Goal: Task Accomplishment & Management: Complete application form

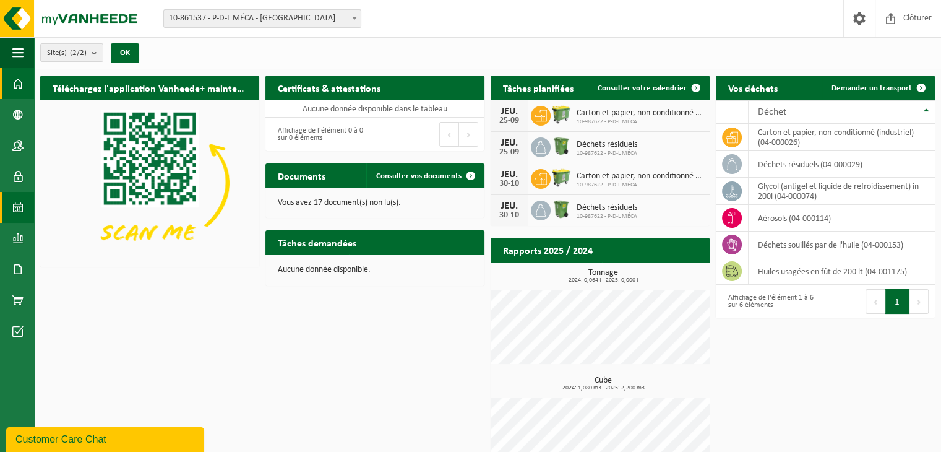
click at [20, 207] on span at bounding box center [17, 207] width 11 height 31
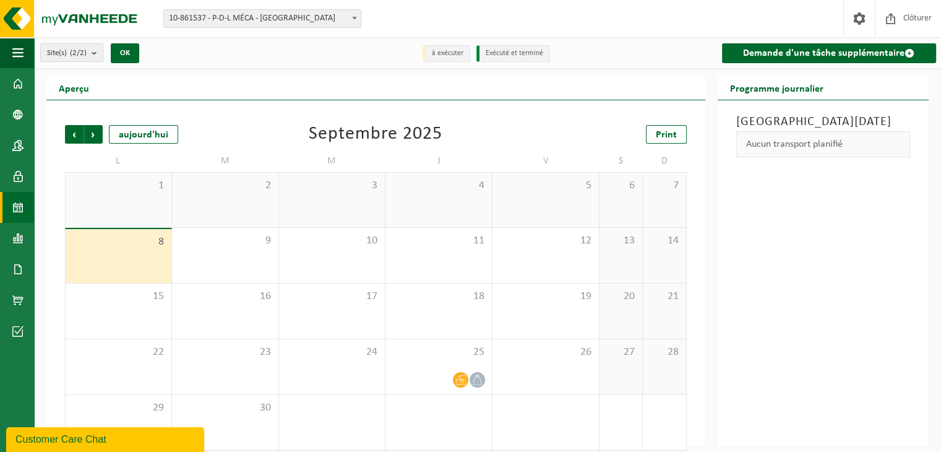
click at [11, 212] on link "Calendrier" at bounding box center [17, 207] width 34 height 31
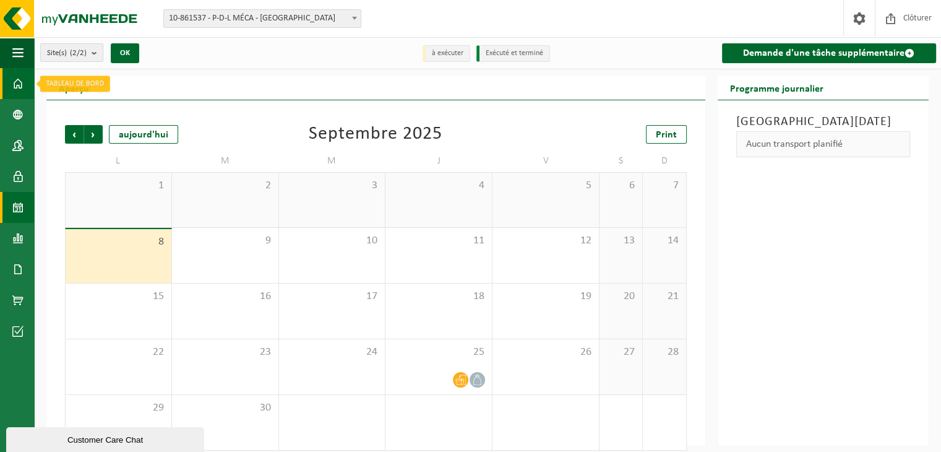
click at [9, 86] on link "Tableau de bord" at bounding box center [17, 83] width 34 height 31
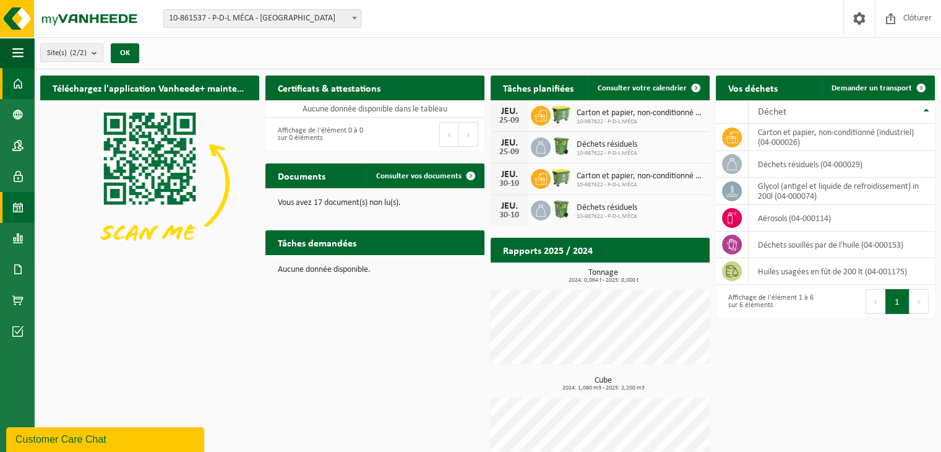
click at [29, 206] on link "Calendrier" at bounding box center [17, 207] width 34 height 31
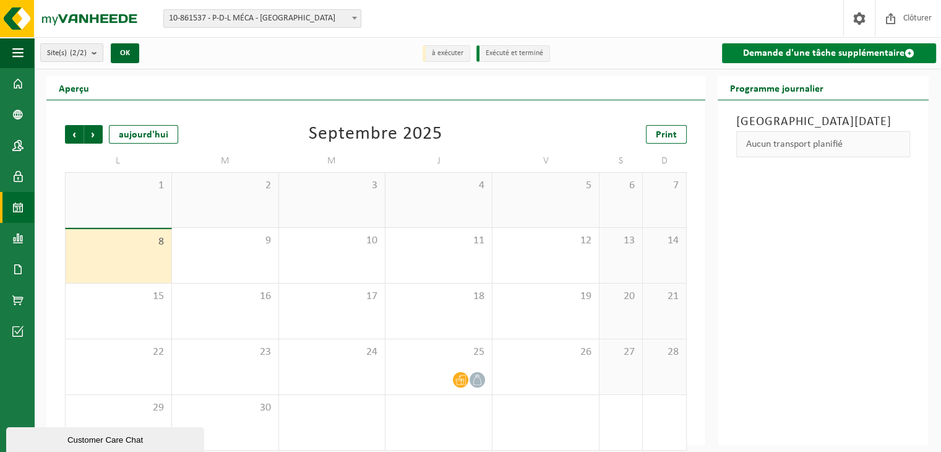
click at [793, 59] on link "Demande d'une tâche supplémentaire" at bounding box center [829, 53] width 215 height 20
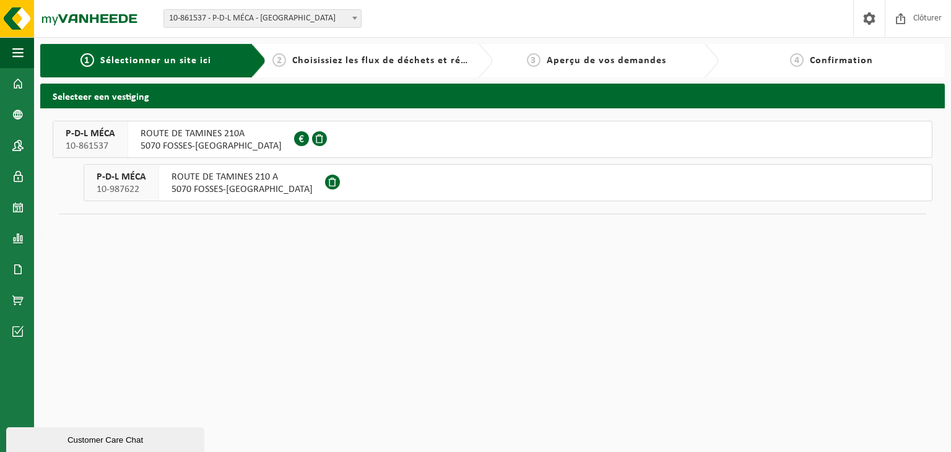
click at [226, 188] on span "5070 FOSSES-LA-VILLE" at bounding box center [241, 189] width 141 height 12
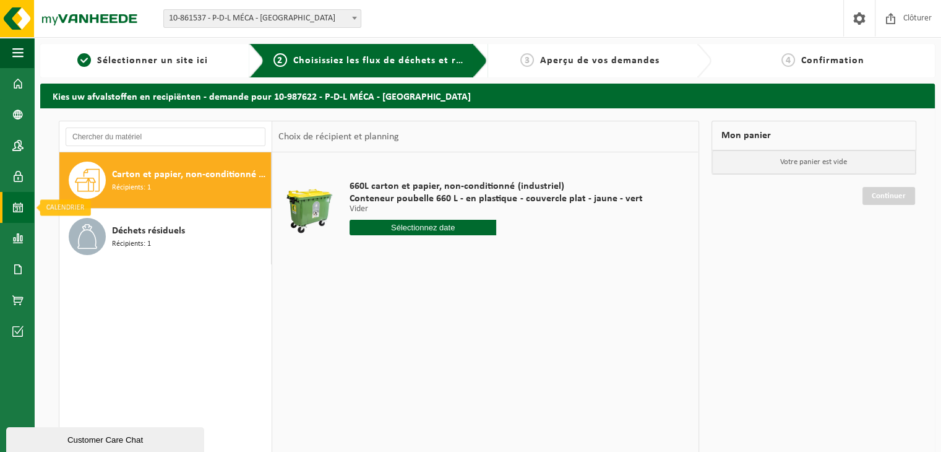
click at [17, 217] on span at bounding box center [17, 207] width 11 height 31
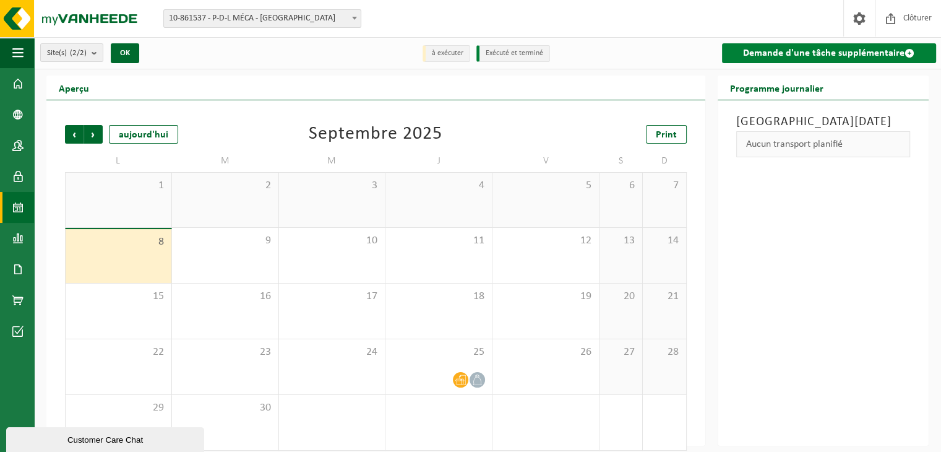
click at [788, 61] on link "Demande d'une tâche supplémentaire" at bounding box center [829, 53] width 215 height 20
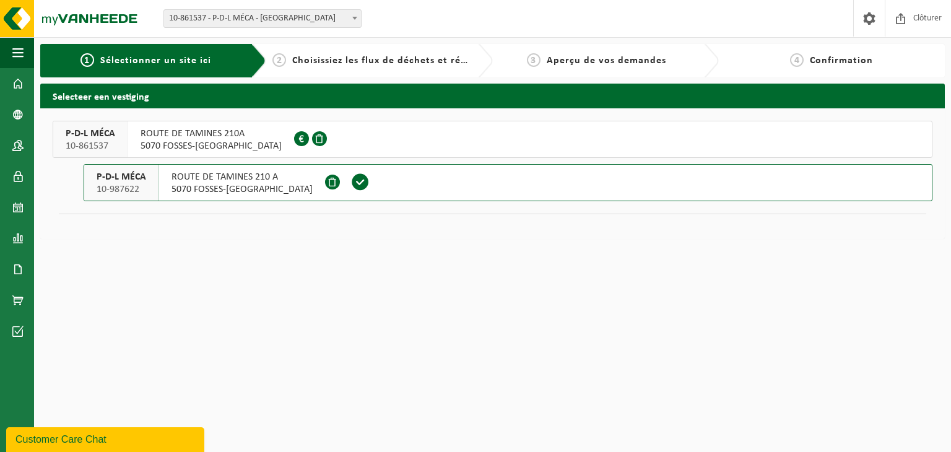
click at [217, 134] on span "ROUTE DE TAMINES 210A" at bounding box center [210, 133] width 141 height 12
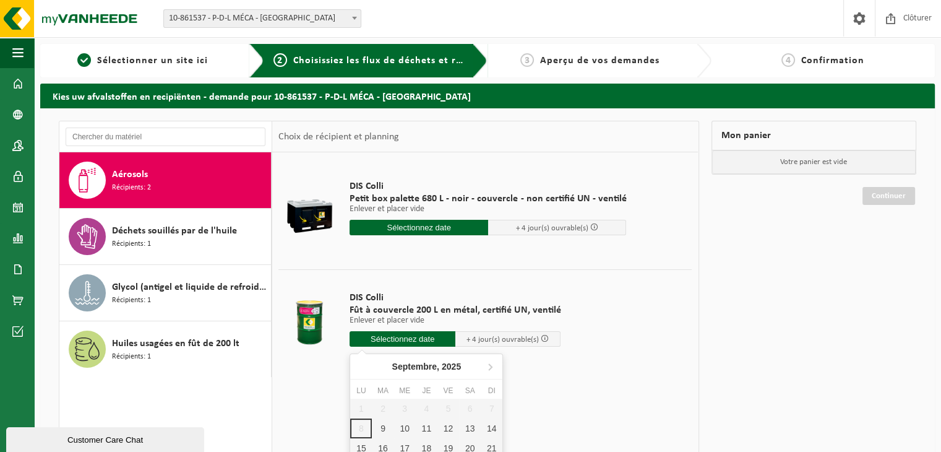
click at [403, 343] on input "text" at bounding box center [403, 338] width 106 height 15
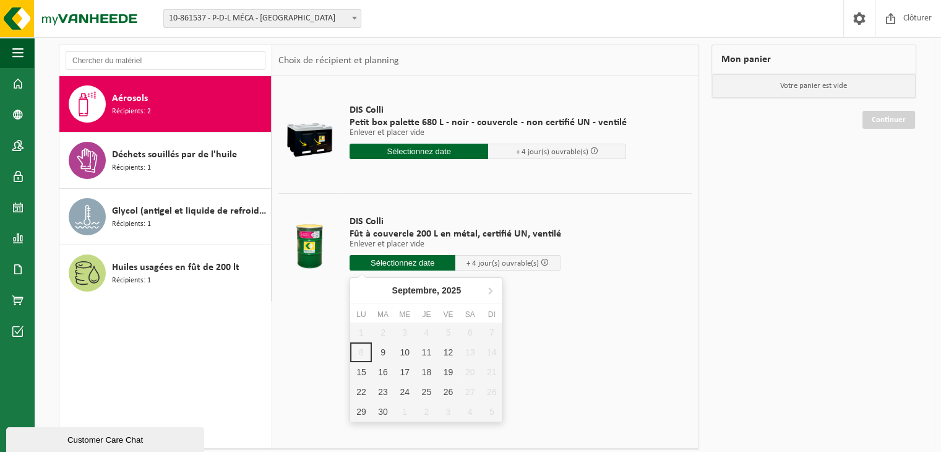
scroll to position [106, 0]
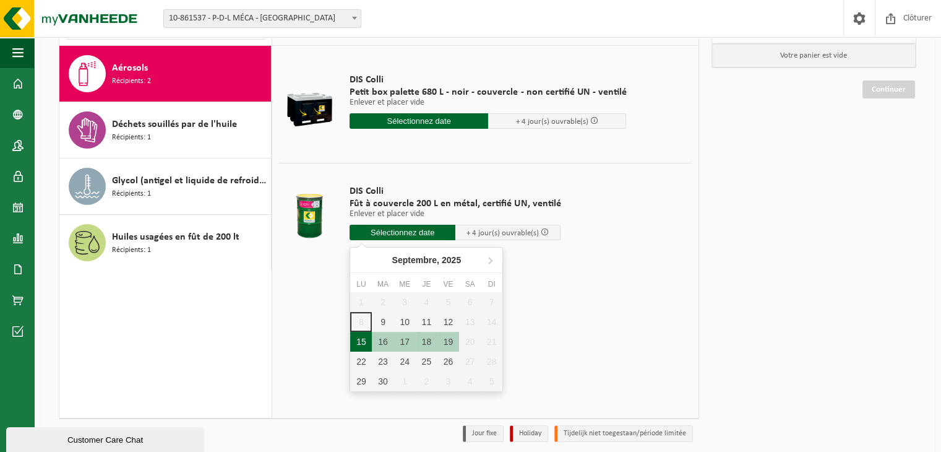
click at [362, 337] on div "15" at bounding box center [361, 342] width 22 height 20
type input "à partir de 2025-09-15"
type input "2025-09-15"
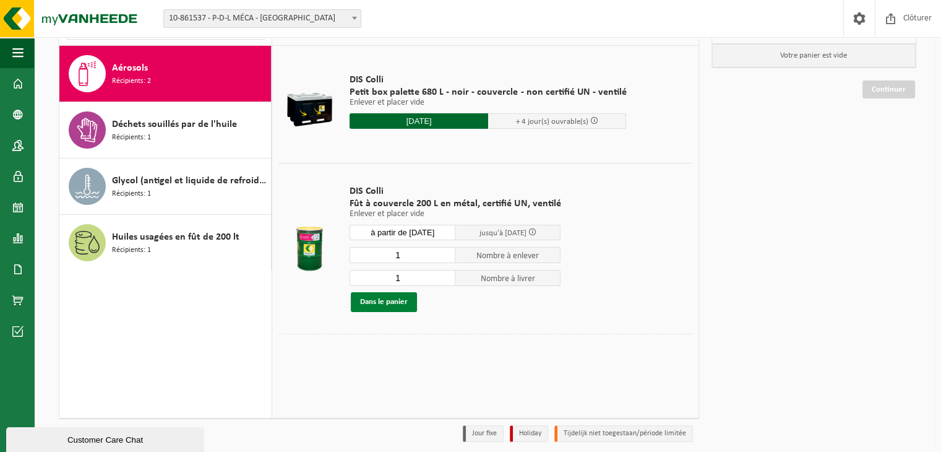
click at [382, 308] on button "Dans le panier" at bounding box center [384, 302] width 66 height 20
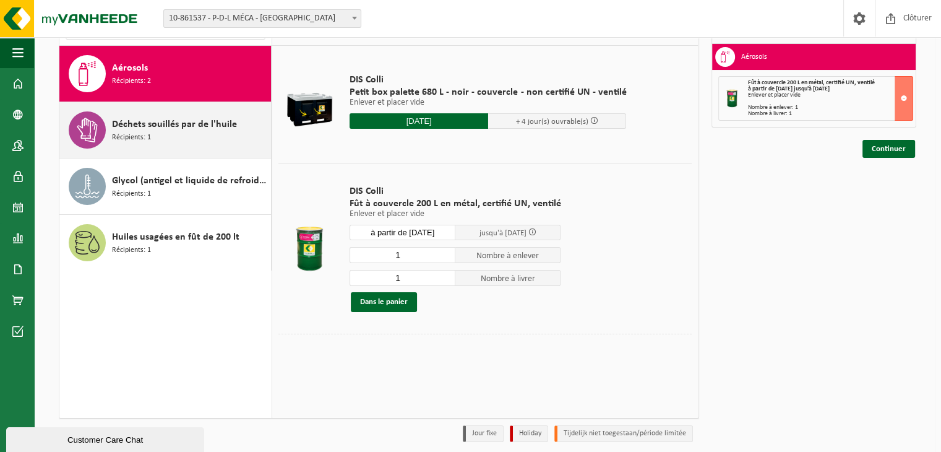
click at [227, 145] on div "Déchets souillés par de l'huile Récipients: 1" at bounding box center [190, 129] width 156 height 37
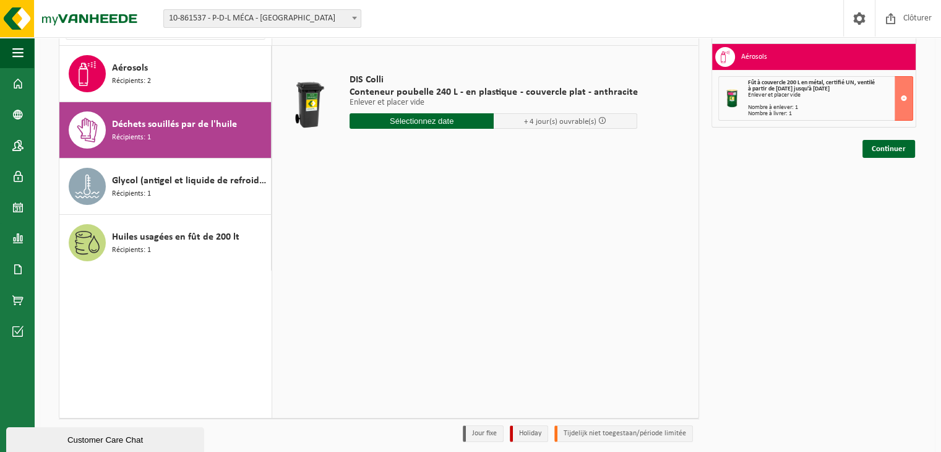
click at [400, 122] on input "text" at bounding box center [422, 120] width 144 height 15
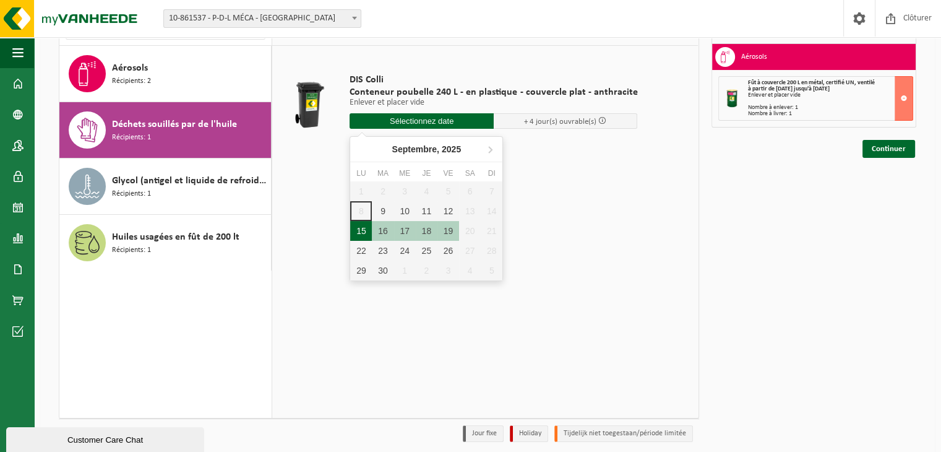
click at [356, 226] on div "15" at bounding box center [361, 231] width 22 height 20
type input "à partir de 2025-09-15"
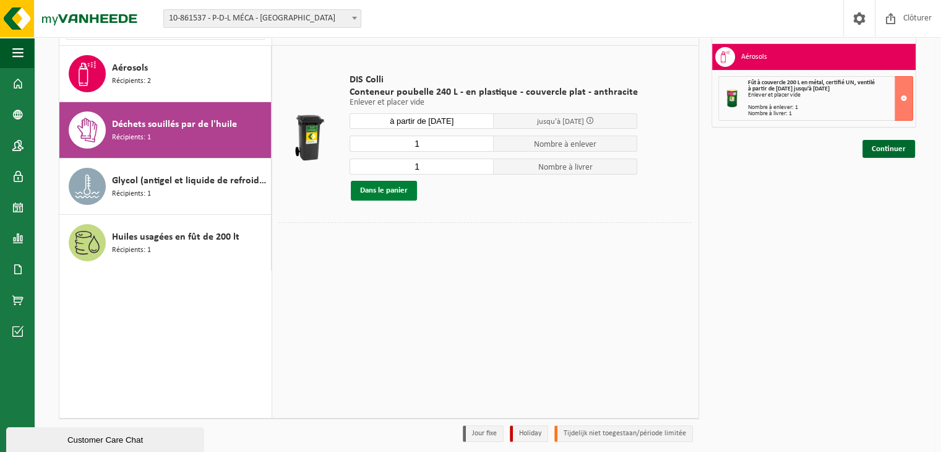
click at [387, 193] on button "Dans le panier" at bounding box center [384, 191] width 66 height 20
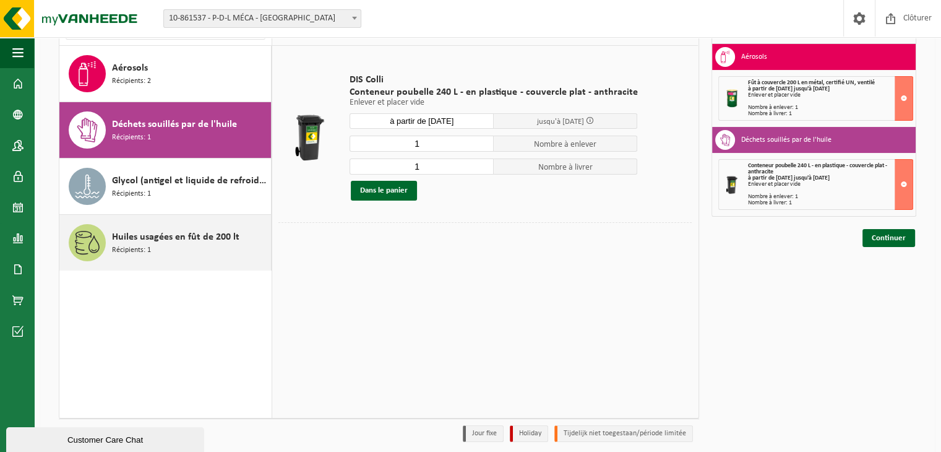
click at [224, 224] on div "Huiles usagées en fût de 200 lt Récipients: 1" at bounding box center [190, 242] width 156 height 37
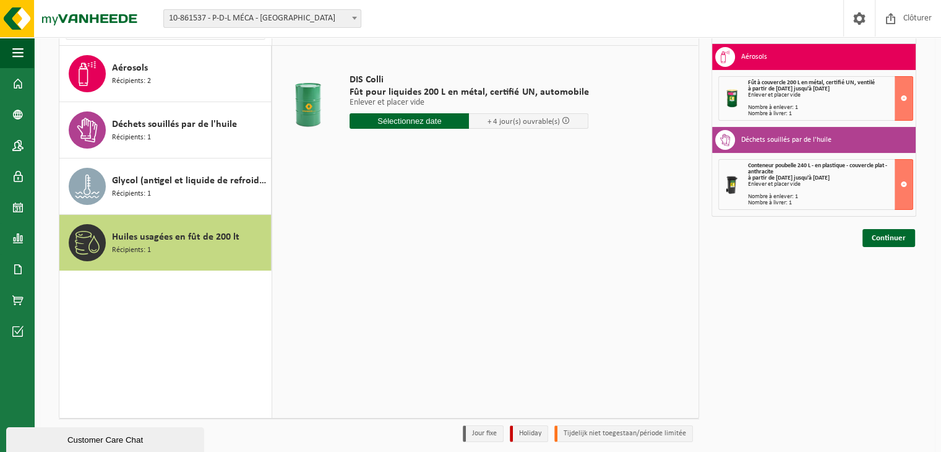
click at [384, 123] on input "text" at bounding box center [409, 120] width 119 height 15
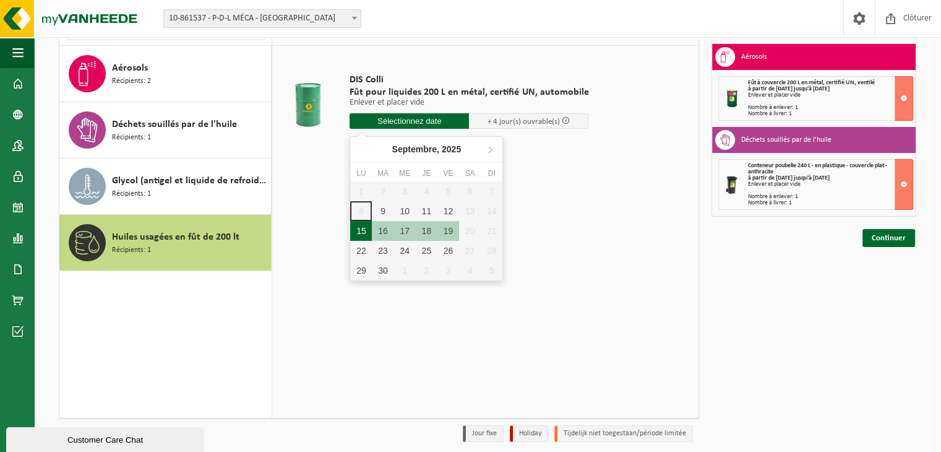
click at [359, 228] on div "15" at bounding box center [361, 231] width 22 height 20
type input "à partir de 2025-09-15"
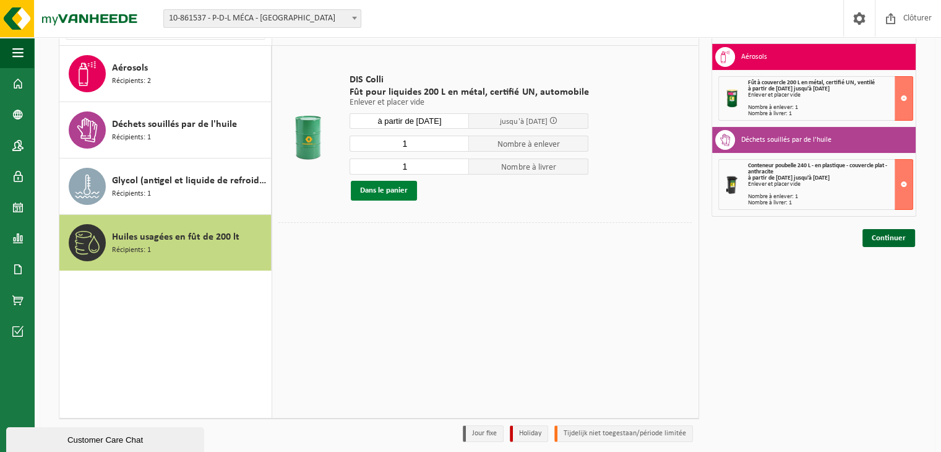
click at [394, 189] on button "Dans le panier" at bounding box center [384, 191] width 66 height 20
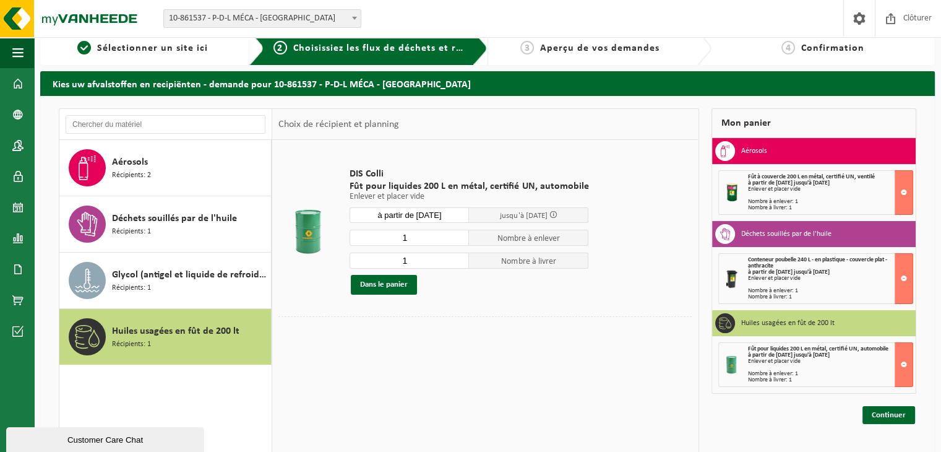
scroll to position [15, 0]
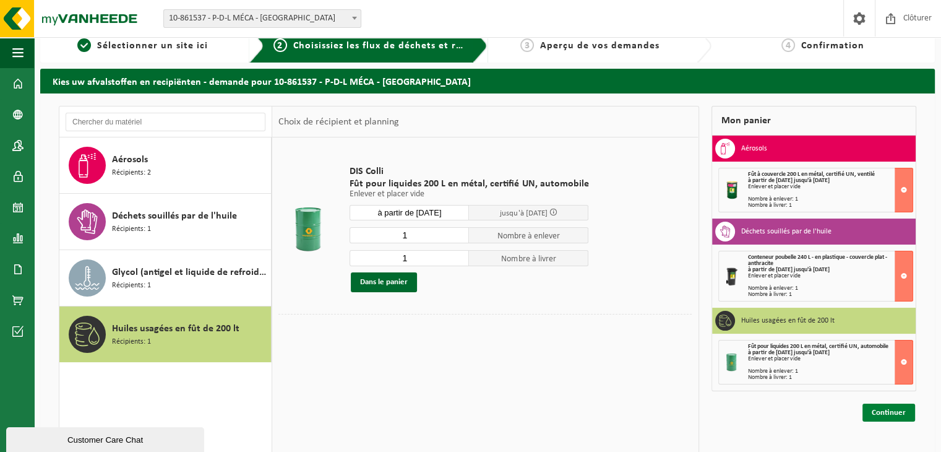
click at [894, 410] on link "Continuer" at bounding box center [889, 412] width 53 height 18
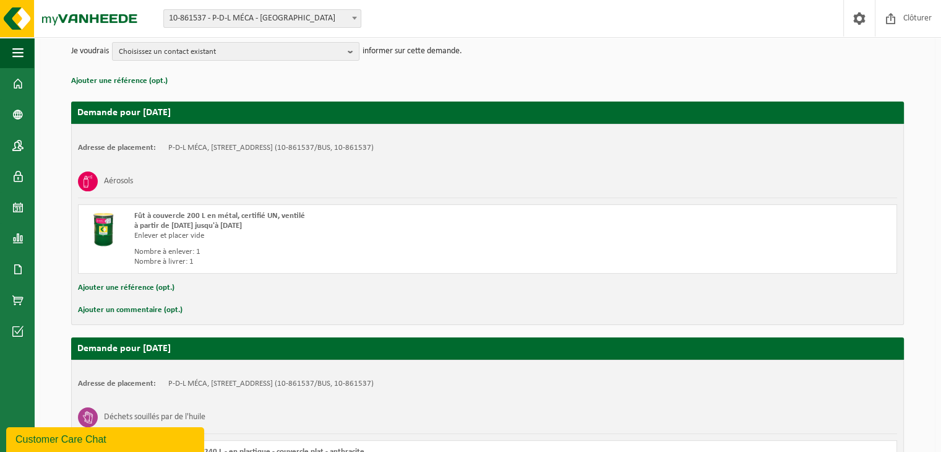
scroll to position [191, 0]
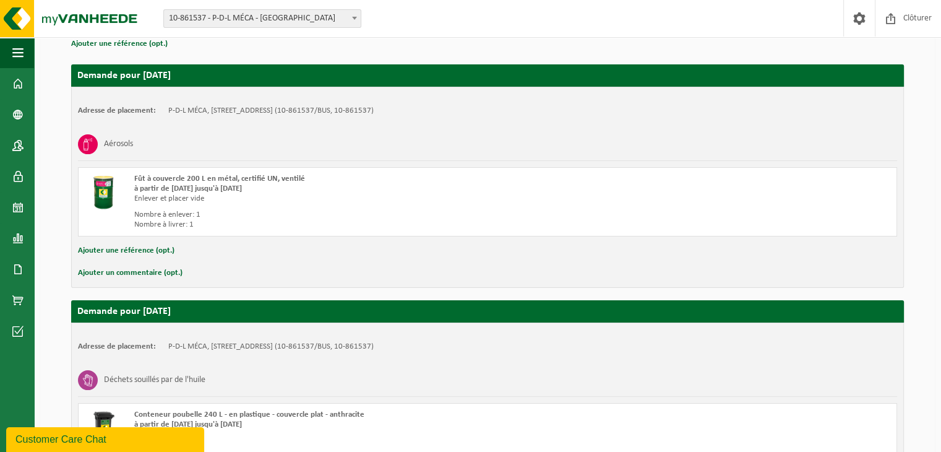
click at [144, 271] on button "Ajouter un commentaire (opt.)" at bounding box center [130, 273] width 105 height 16
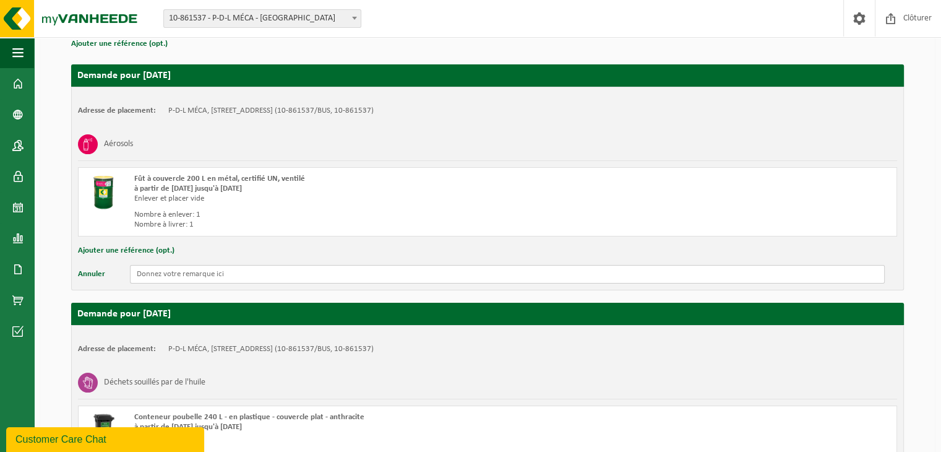
click at [201, 280] on input "text" at bounding box center [507, 274] width 755 height 19
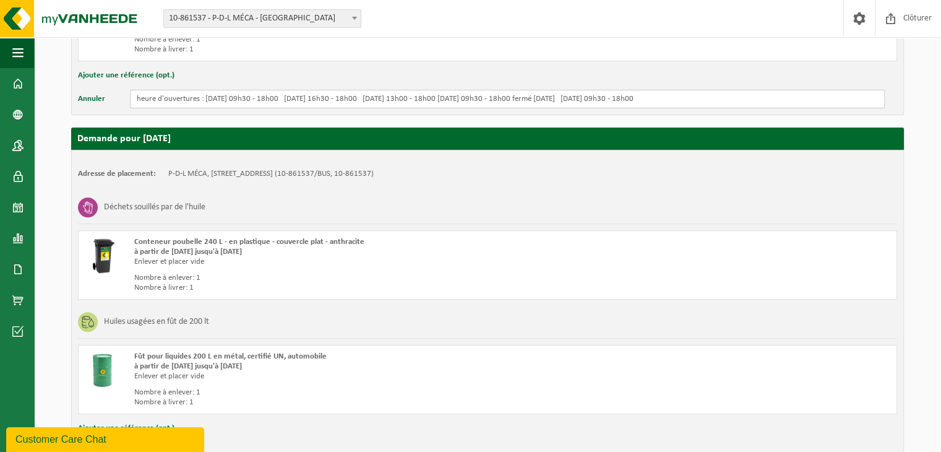
scroll to position [422, 0]
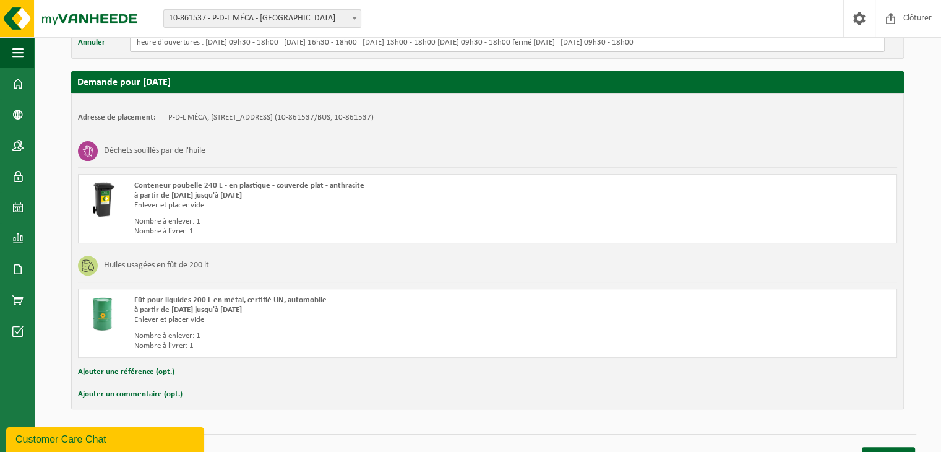
type input "heure d'ouvertures : lundi 09h30 - 18h00 mardi 16h30 - 18h00 mercredi 13h00 - 1…"
click at [376, 272] on div "Huiles usagées en fût de 200 lt" at bounding box center [487, 265] width 819 height 32
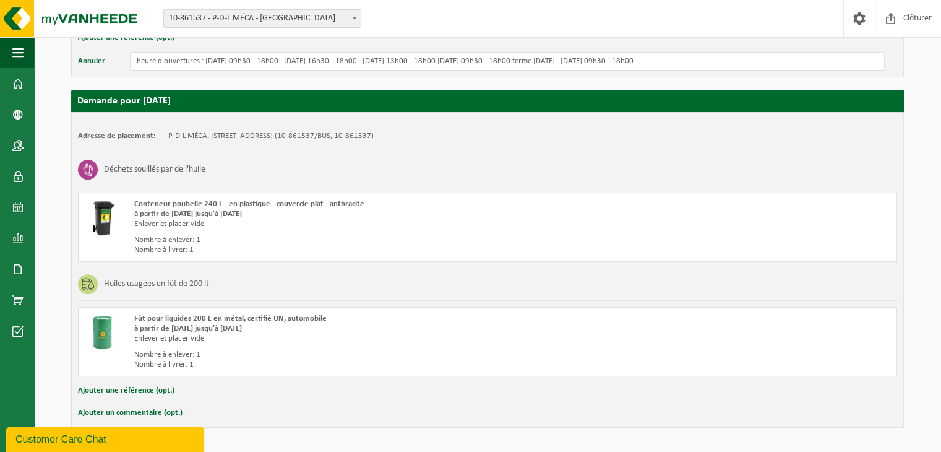
scroll to position [440, 0]
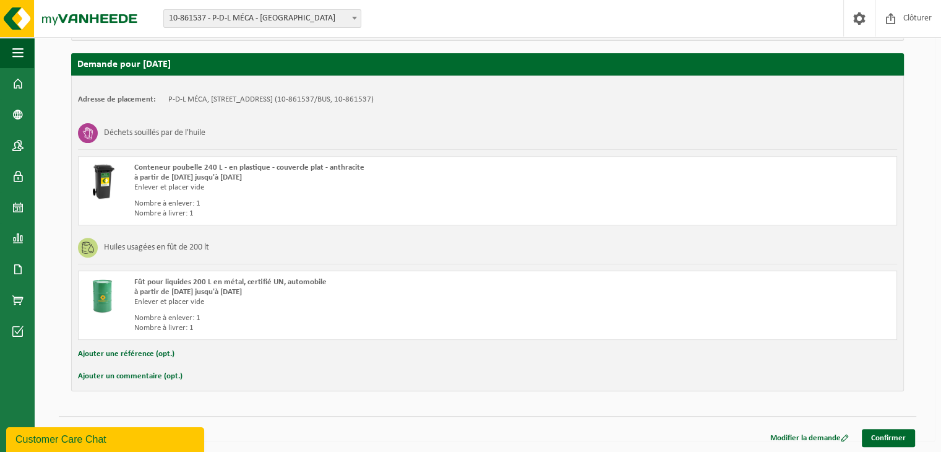
click at [124, 372] on button "Ajouter un commentaire (opt.)" at bounding box center [130, 376] width 105 height 16
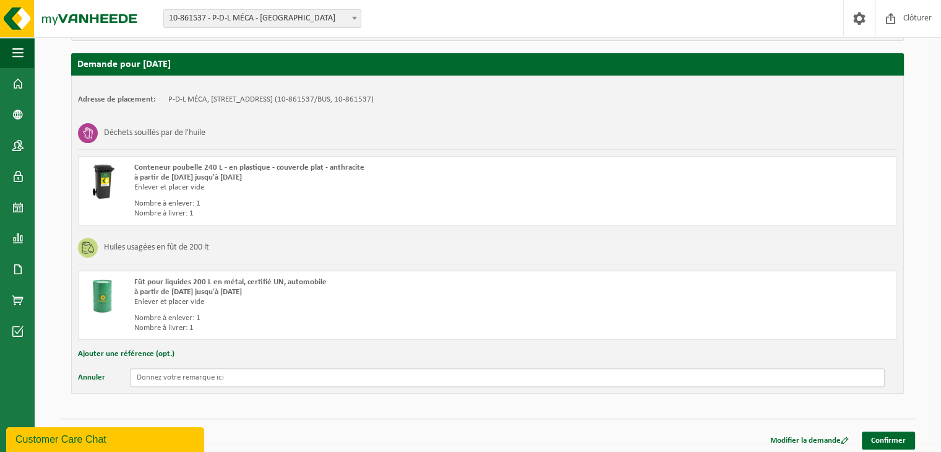
click at [194, 379] on input "text" at bounding box center [507, 377] width 755 height 19
paste input "heure d'ouvertures : lundi 09h30 - 18h00 mardi 16h30 - 18h00 mercredi 13h00 - 1…"
type input "heure d'ouvertures : lundi 09h30 - 18h00 mardi 16h30 - 18h00 mercredi 13h00 - 1…"
click at [882, 435] on link "Confirmer" at bounding box center [888, 440] width 53 height 18
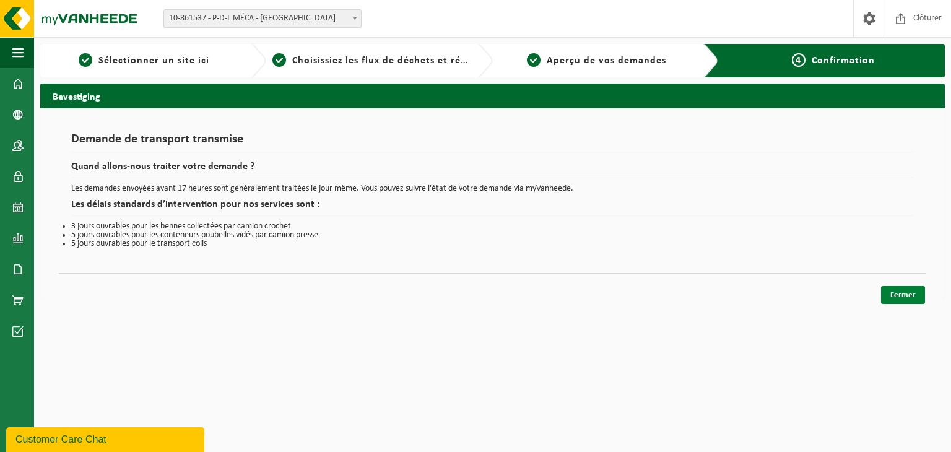
click at [904, 303] on link "Fermer" at bounding box center [903, 295] width 44 height 18
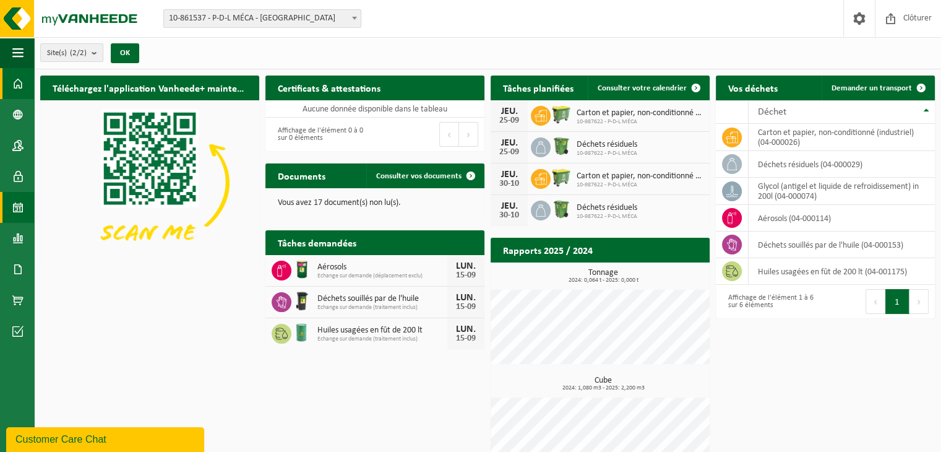
click at [12, 205] on link "Calendrier" at bounding box center [17, 207] width 34 height 31
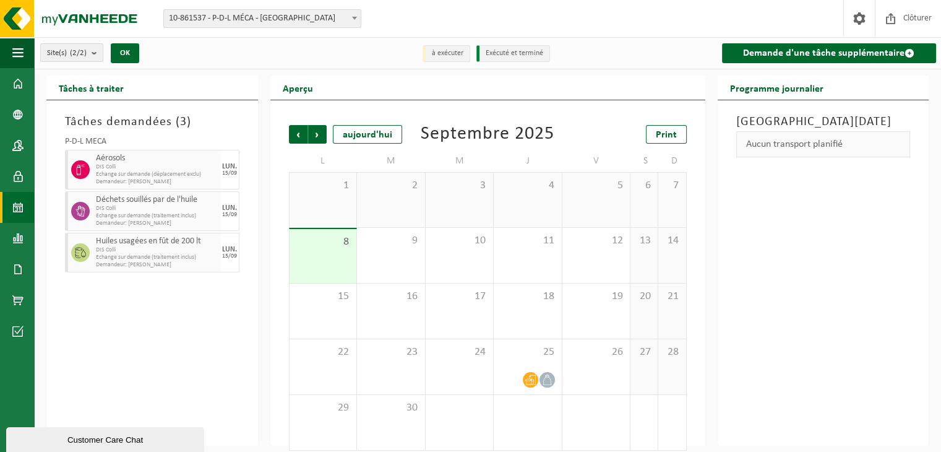
click at [147, 172] on span "Echange sur demande (déplacement exclu)" at bounding box center [157, 174] width 122 height 7
